Goal: Information Seeking & Learning: Learn about a topic

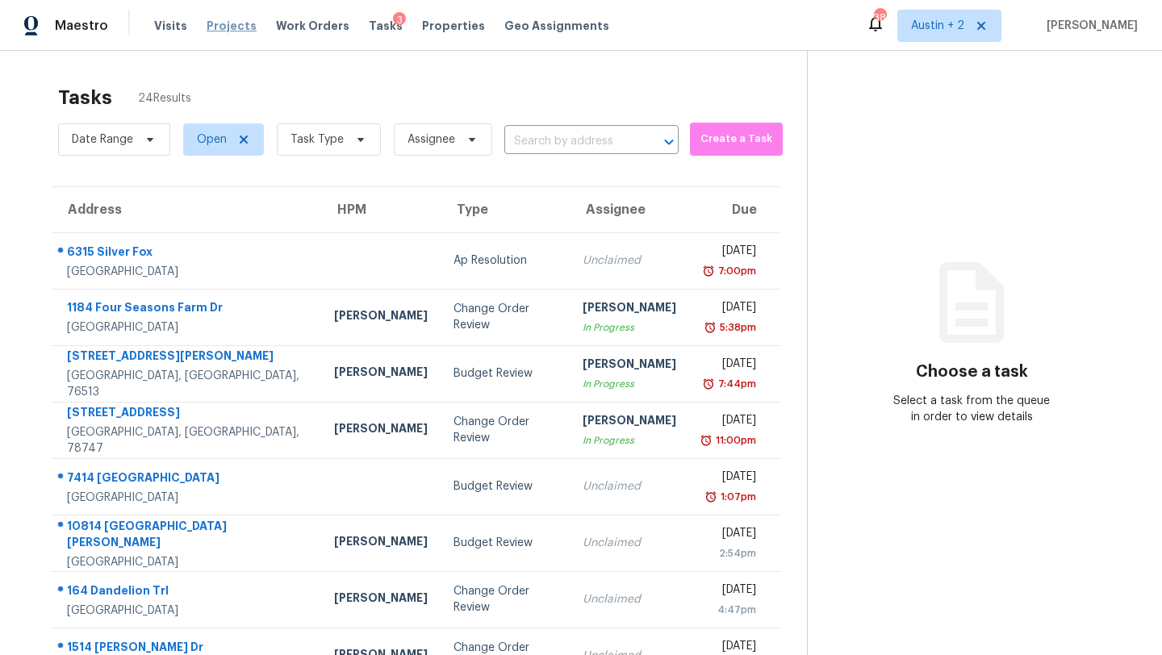
click at [233, 27] on span "Projects" at bounding box center [232, 26] width 50 height 16
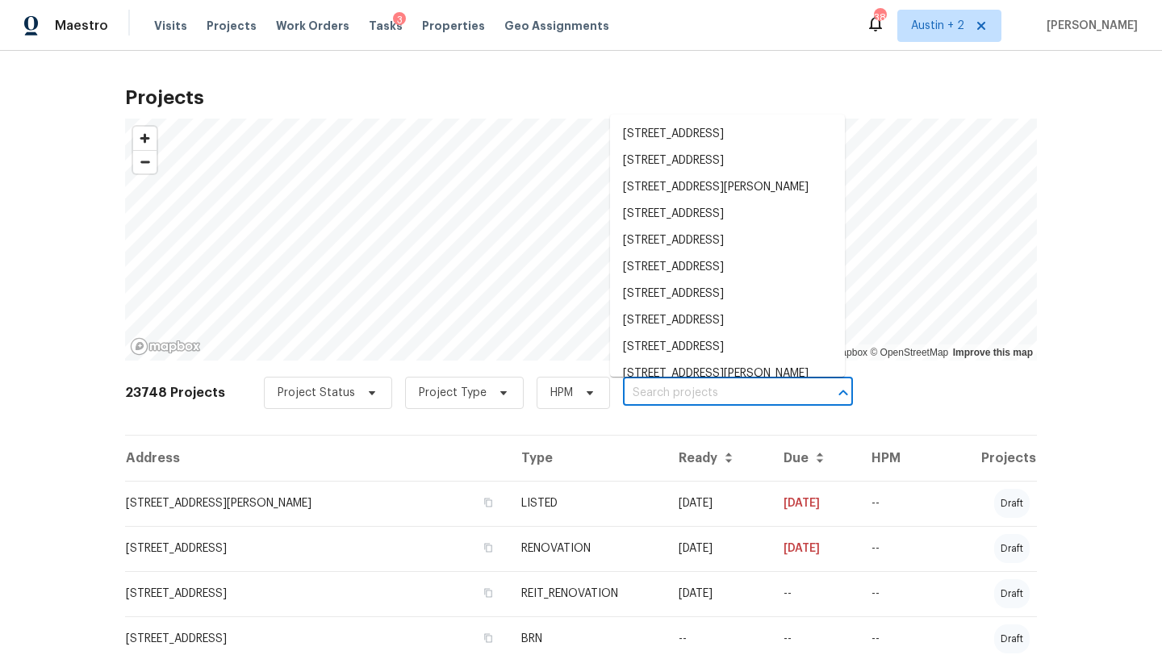
click at [632, 397] on input "text" at bounding box center [715, 393] width 185 height 25
paste input "[STREET_ADDRESS]"
type input "[STREET_ADDRESS]"
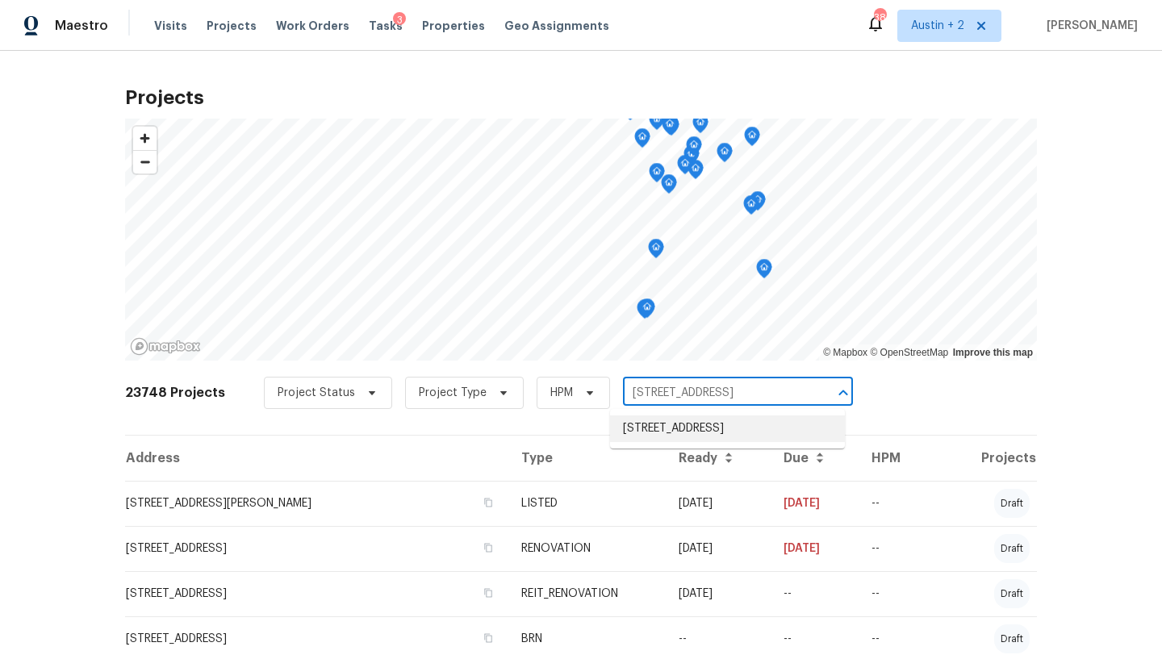
click at [638, 425] on li "[STREET_ADDRESS]" at bounding box center [727, 429] width 235 height 27
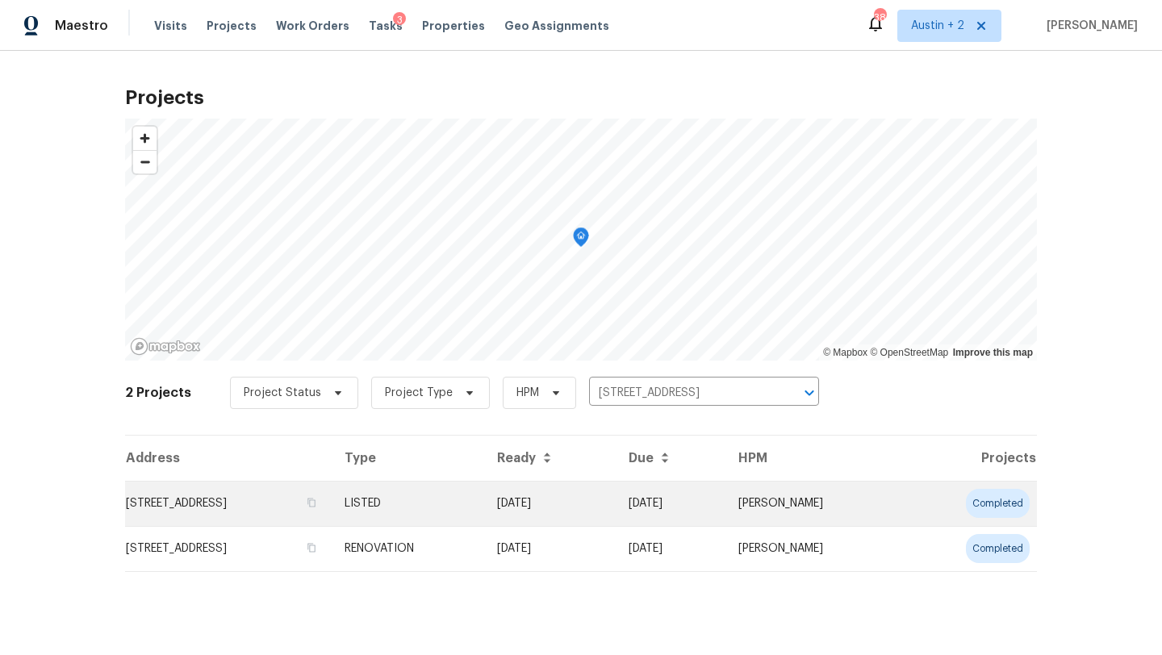
click at [186, 499] on td "[STREET_ADDRESS]" at bounding box center [228, 503] width 207 height 45
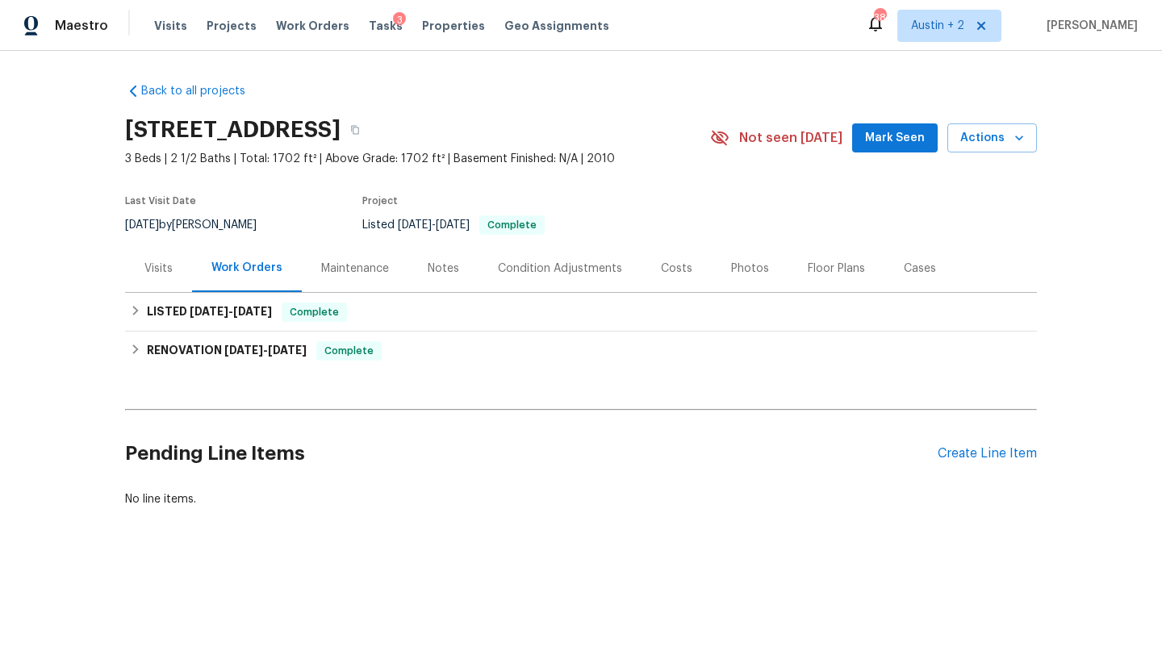
click at [903, 138] on span "Mark Seen" at bounding box center [895, 138] width 60 height 20
click at [671, 257] on div "Costs" at bounding box center [677, 269] width 70 height 48
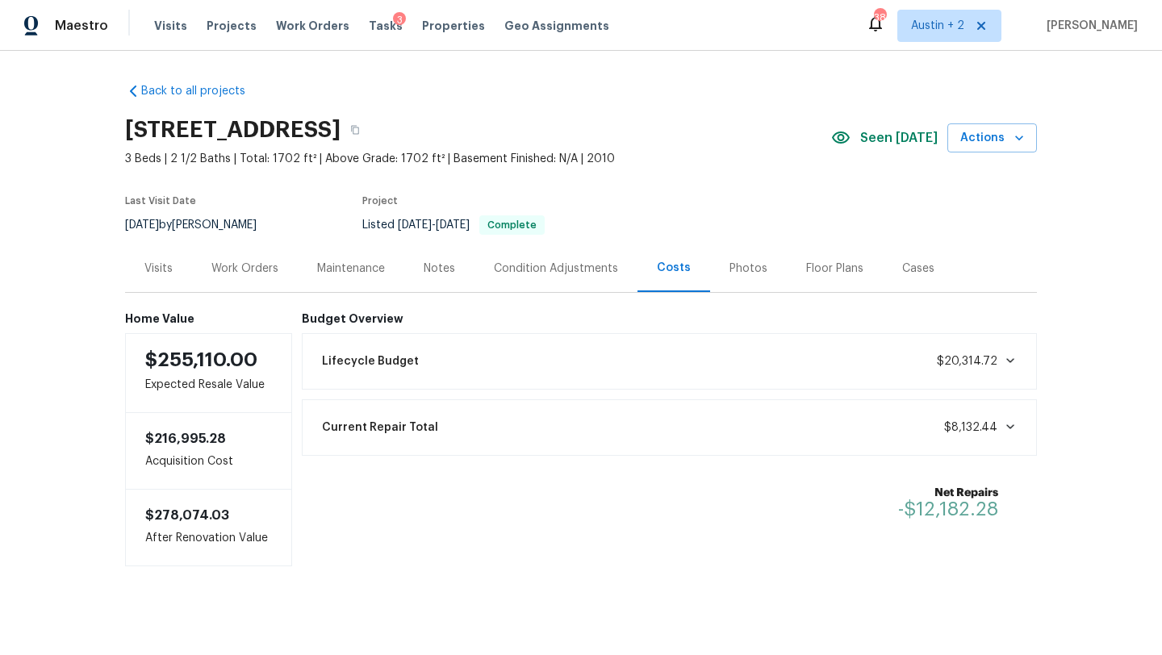
click at [157, 269] on div "Visits" at bounding box center [158, 269] width 28 height 16
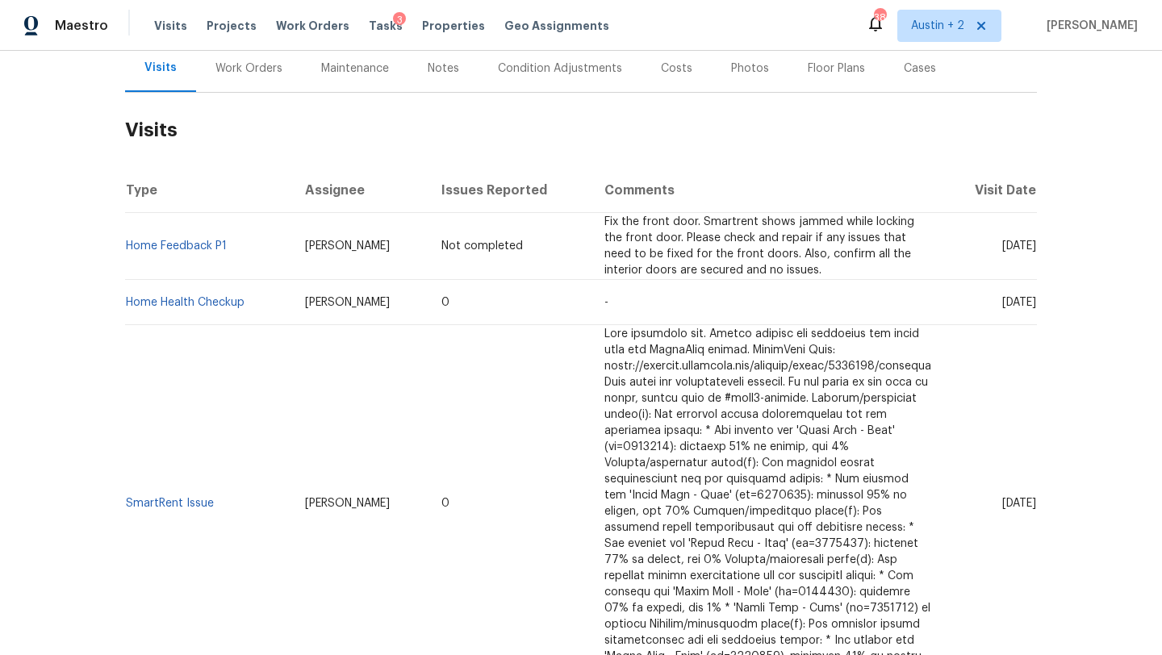
scroll to position [201, 0]
click at [190, 300] on link "Home Health Checkup" at bounding box center [185, 301] width 119 height 11
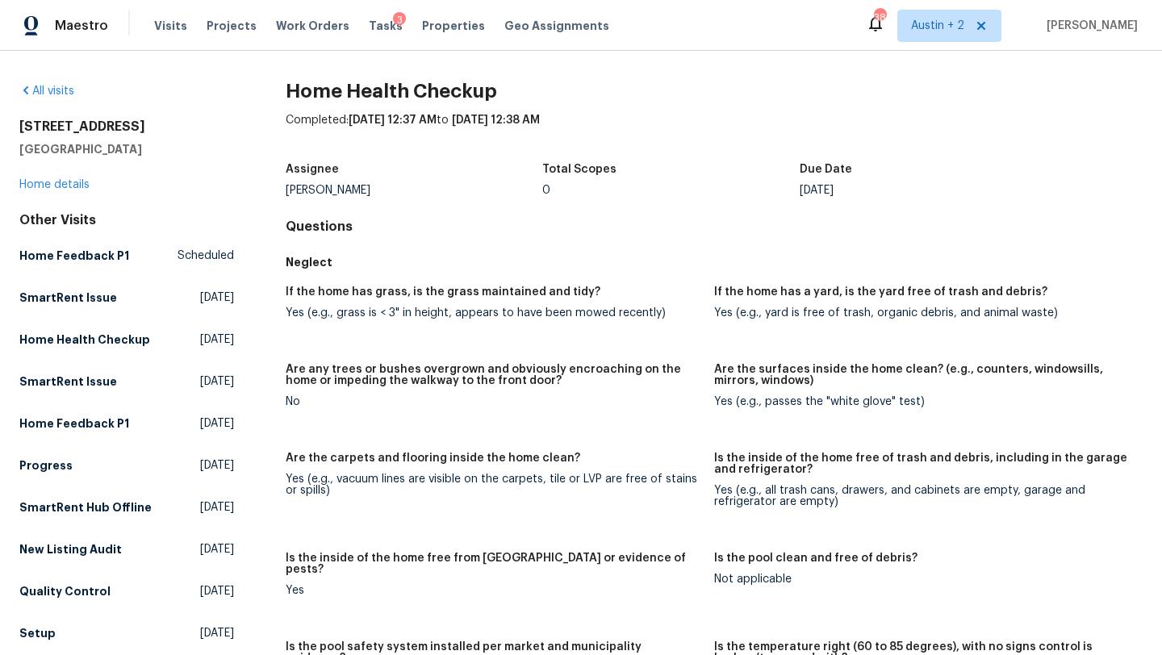
click at [78, 190] on div "[STREET_ADDRESS] Home details" at bounding box center [126, 156] width 215 height 74
click at [54, 180] on link "Home details" at bounding box center [54, 184] width 70 height 11
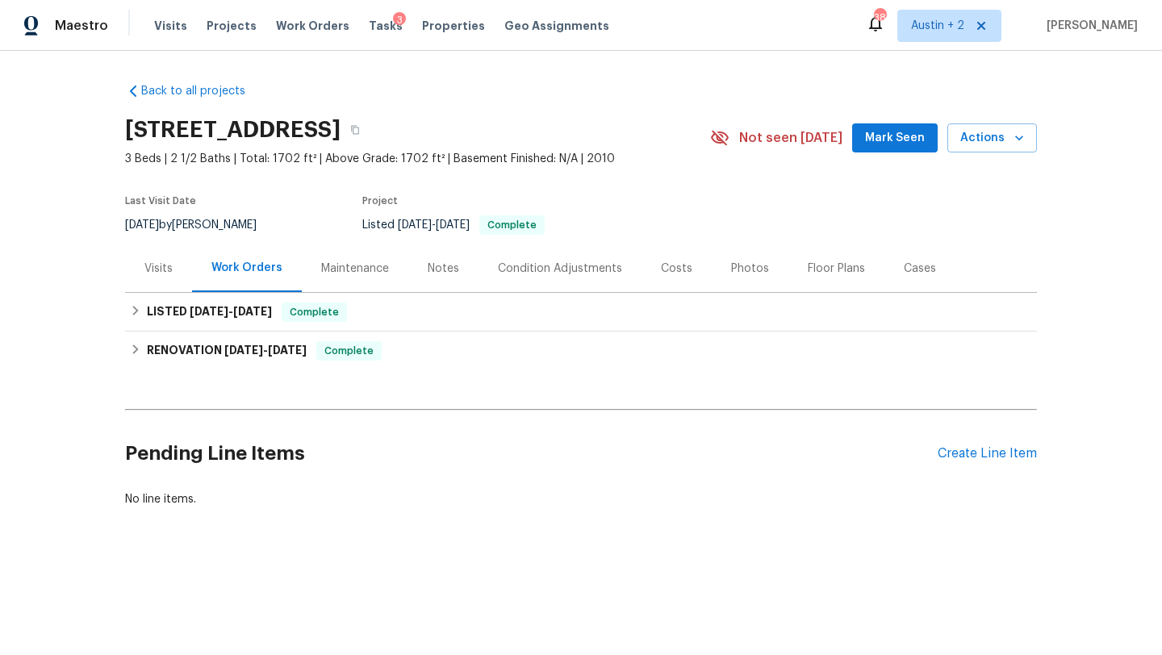
click at [163, 271] on div "Visits" at bounding box center [158, 269] width 28 height 16
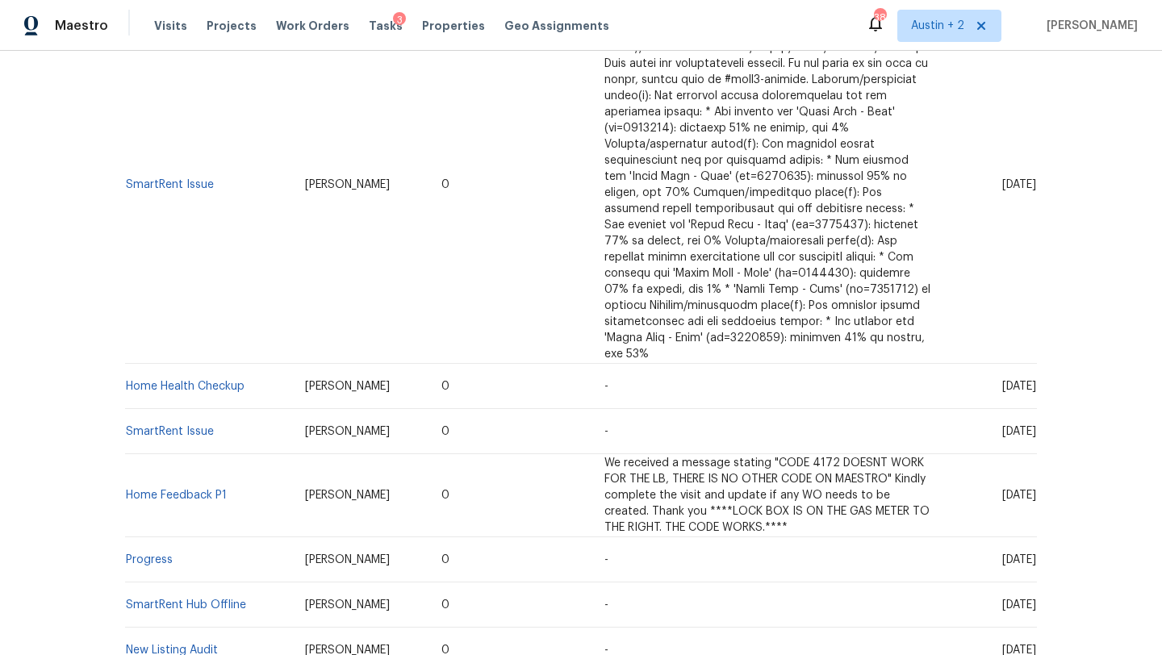
scroll to position [558, 0]
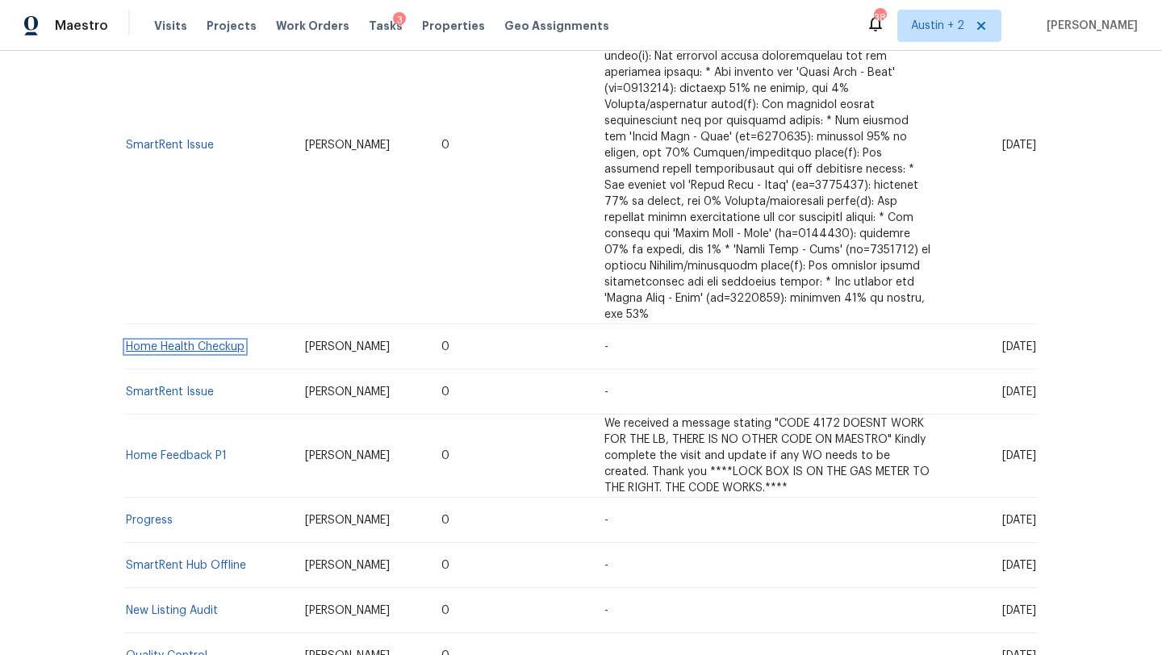
click at [193, 341] on link "Home Health Checkup" at bounding box center [185, 346] width 119 height 11
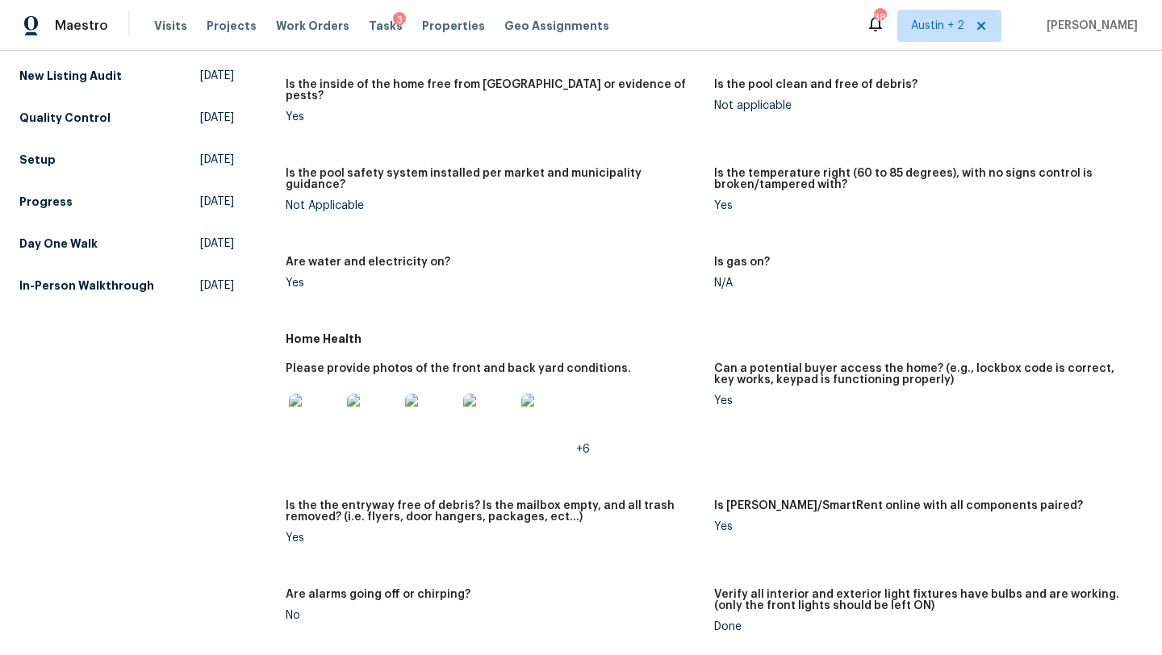
scroll to position [481, 0]
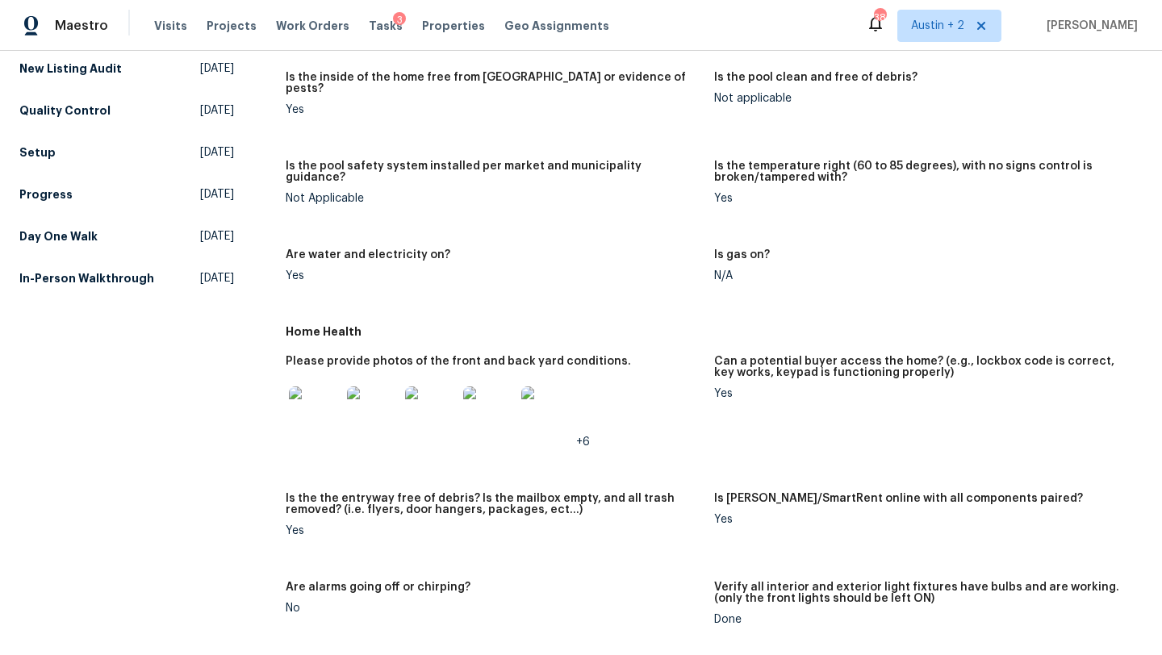
click at [316, 413] on img at bounding box center [315, 413] width 52 height 52
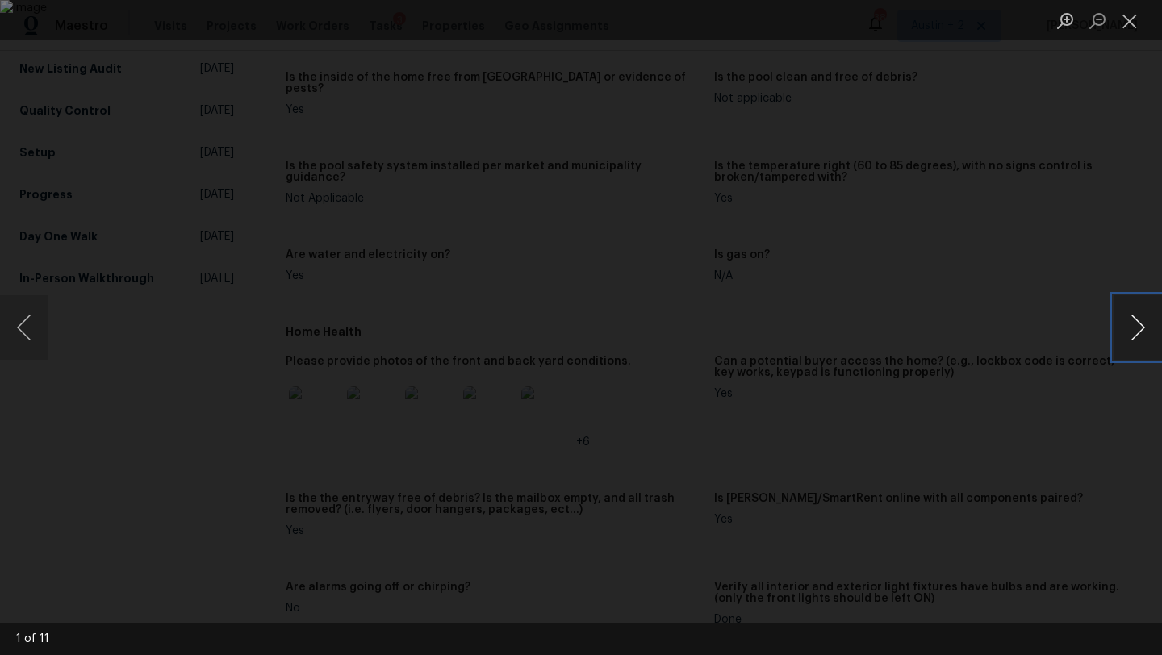
click at [1127, 327] on button "Next image" at bounding box center [1138, 327] width 48 height 65
click at [18, 328] on button "Previous image" at bounding box center [24, 327] width 48 height 65
click at [1135, 333] on button "Next image" at bounding box center [1138, 327] width 48 height 65
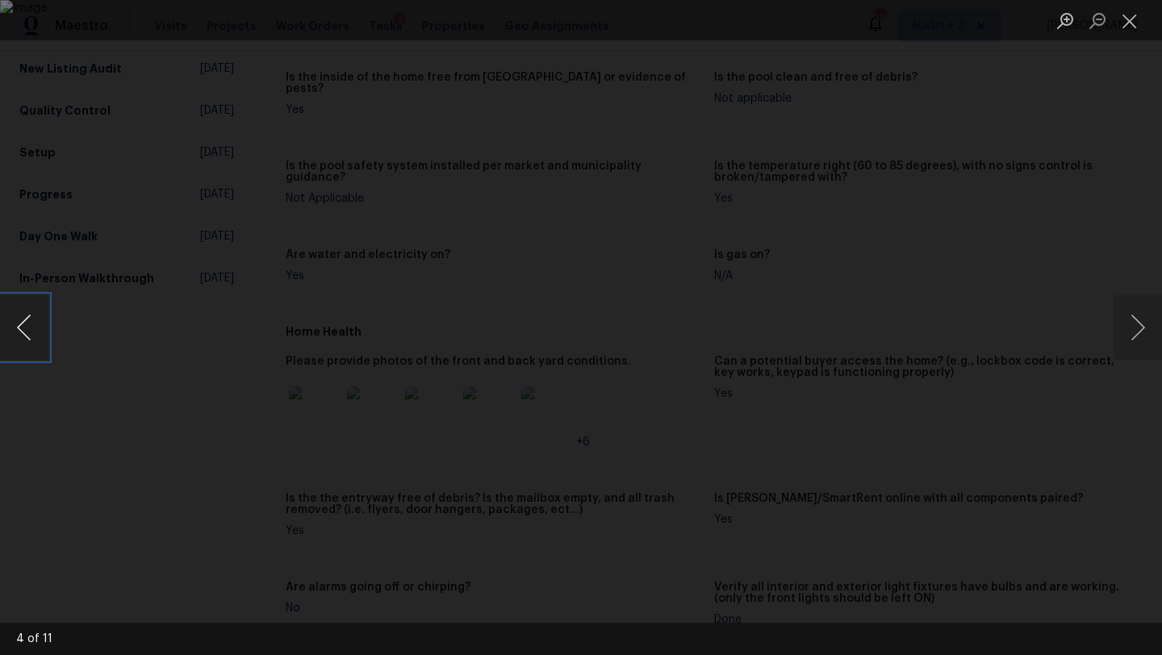
click at [34, 328] on button "Previous image" at bounding box center [24, 327] width 48 height 65
click at [1136, 337] on button "Next image" at bounding box center [1138, 327] width 48 height 65
click at [1126, 334] on button "Next image" at bounding box center [1138, 327] width 48 height 65
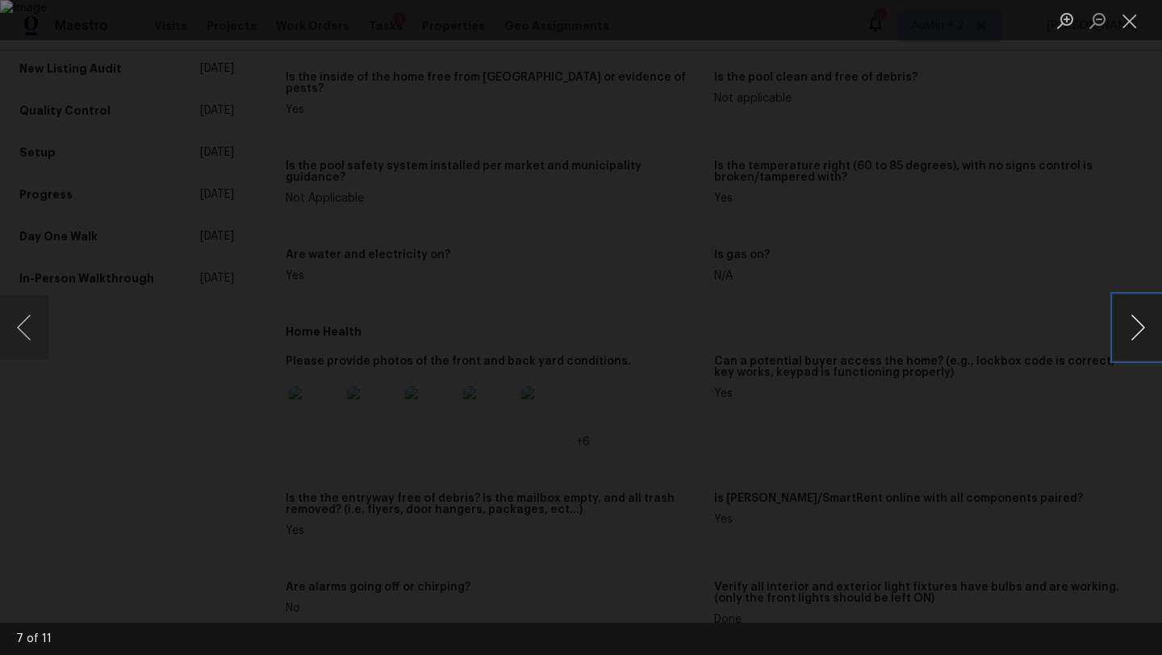
click at [1126, 334] on button "Next image" at bounding box center [1138, 327] width 48 height 65
click at [14, 321] on button "Previous image" at bounding box center [24, 327] width 48 height 65
click at [1130, 22] on button "Close lightbox" at bounding box center [1130, 20] width 32 height 28
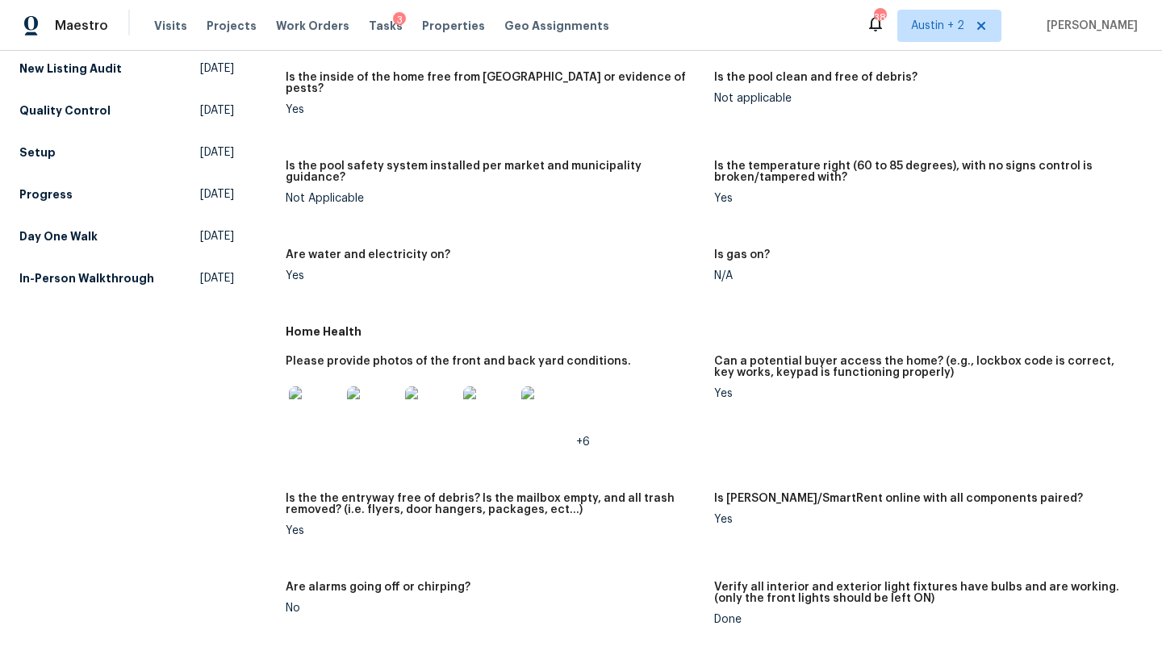
click at [539, 402] on img at bounding box center [547, 413] width 52 height 52
